Goal: Navigation & Orientation: Find specific page/section

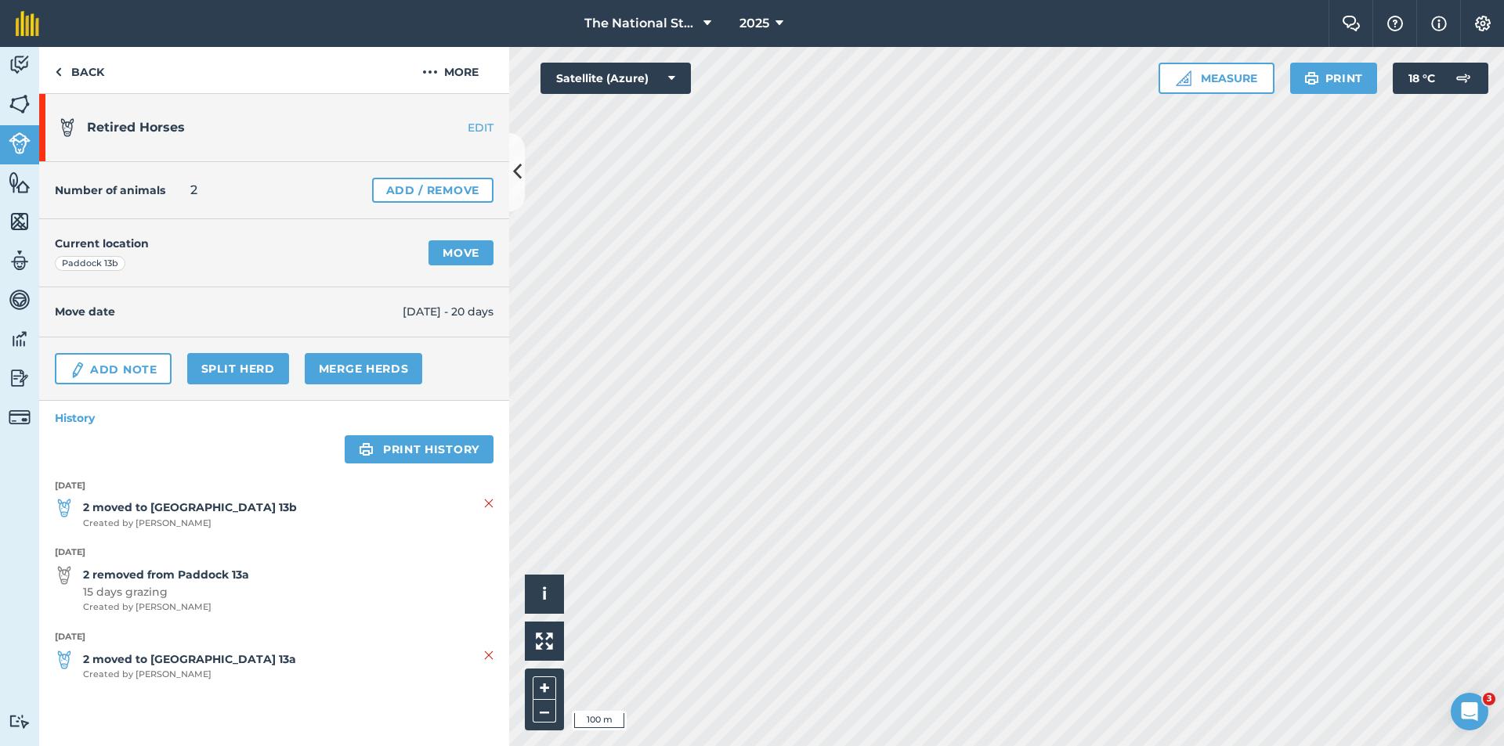
click at [323, 271] on div "Activity Fields Livestock Features Maps Team Vehicles Data Reporting Billing Tu…" at bounding box center [752, 396] width 1504 height 699
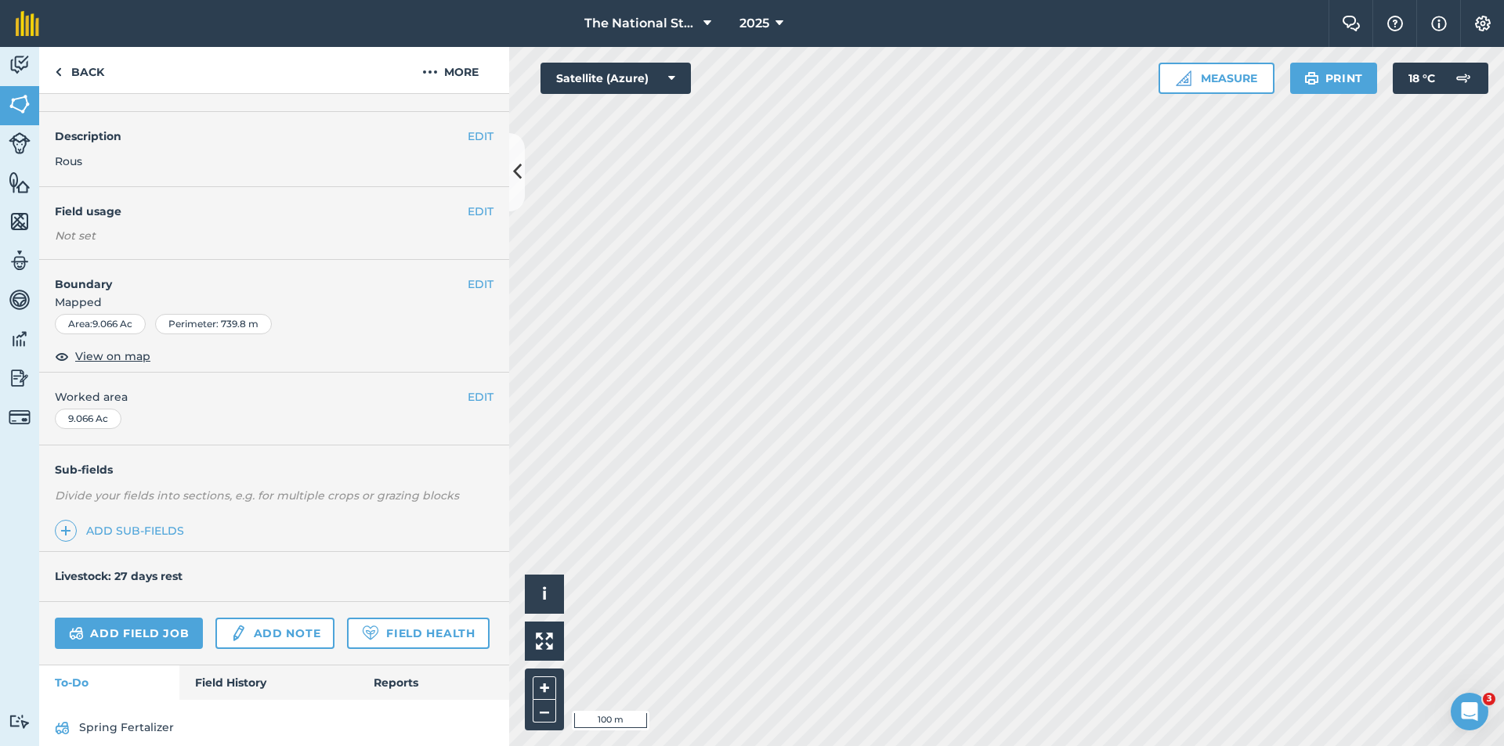
scroll to position [78, 0]
